Goal: Task Accomplishment & Management: Manage account settings

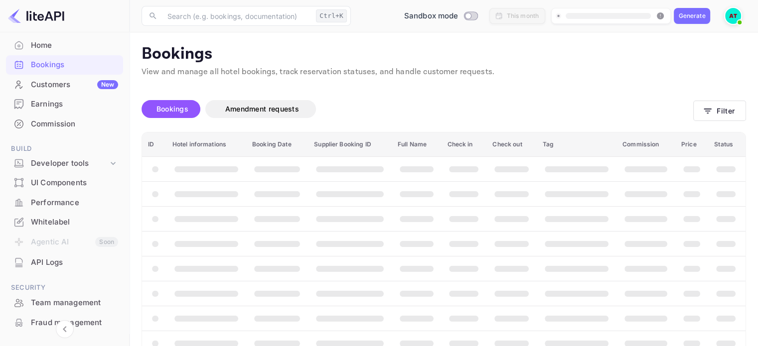
scroll to position [134, 0]
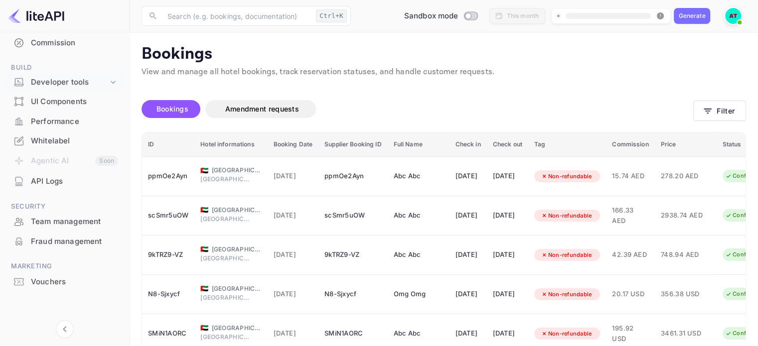
click at [98, 83] on div "Developer tools" at bounding box center [69, 82] width 77 height 11
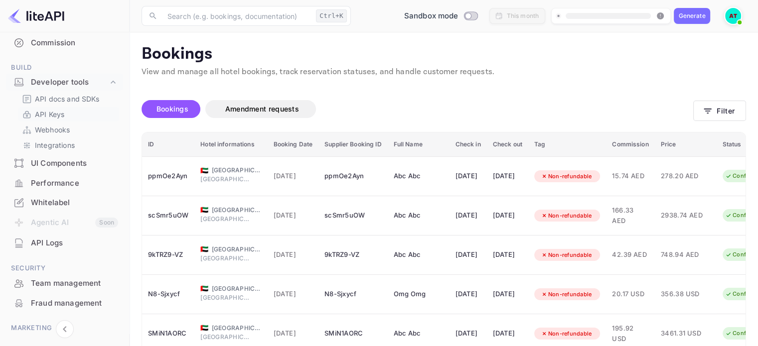
click at [74, 116] on link "API Keys" at bounding box center [68, 114] width 93 height 10
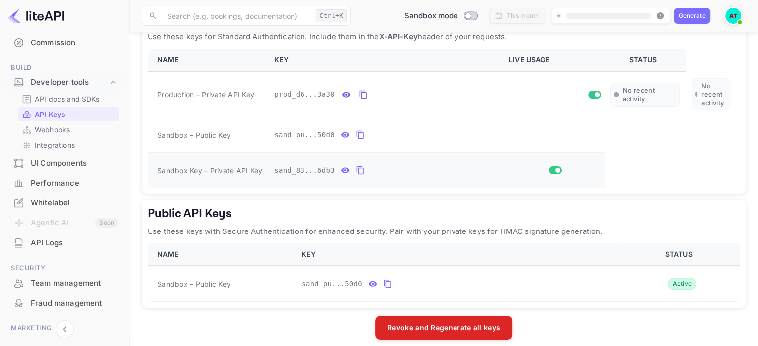
scroll to position [215, 0]
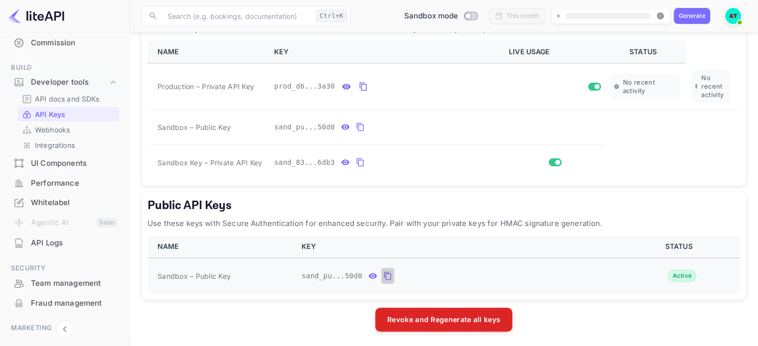
click at [383, 276] on icon "public api keys table" at bounding box center [387, 276] width 9 height 12
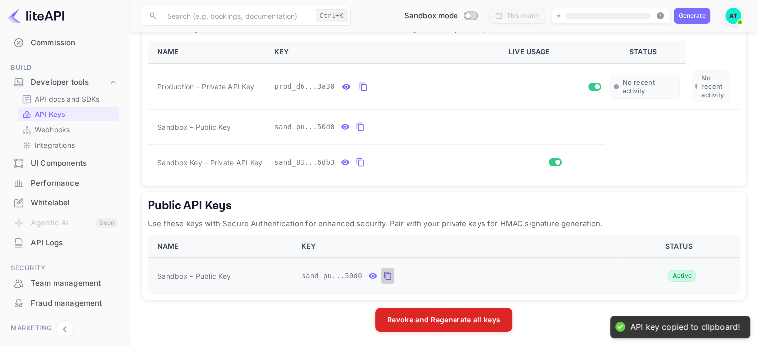
click at [384, 273] on icon "public api keys table" at bounding box center [387, 276] width 7 height 8
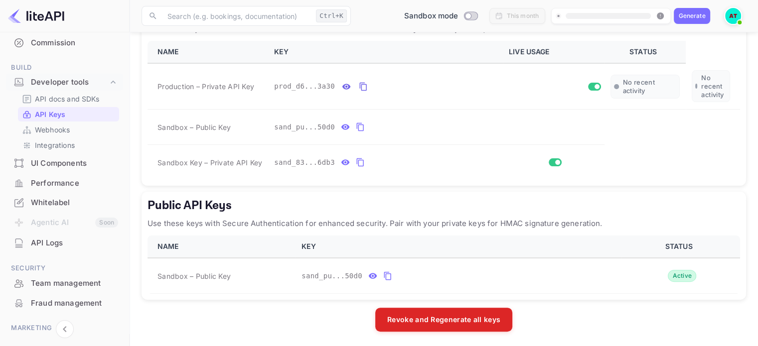
click at [304, 345] on main "API Keys Create and manage your API keys for secure access to liteAPI endpoints…" at bounding box center [444, 82] width 628 height 531
